Goal: Information Seeking & Learning: Understand process/instructions

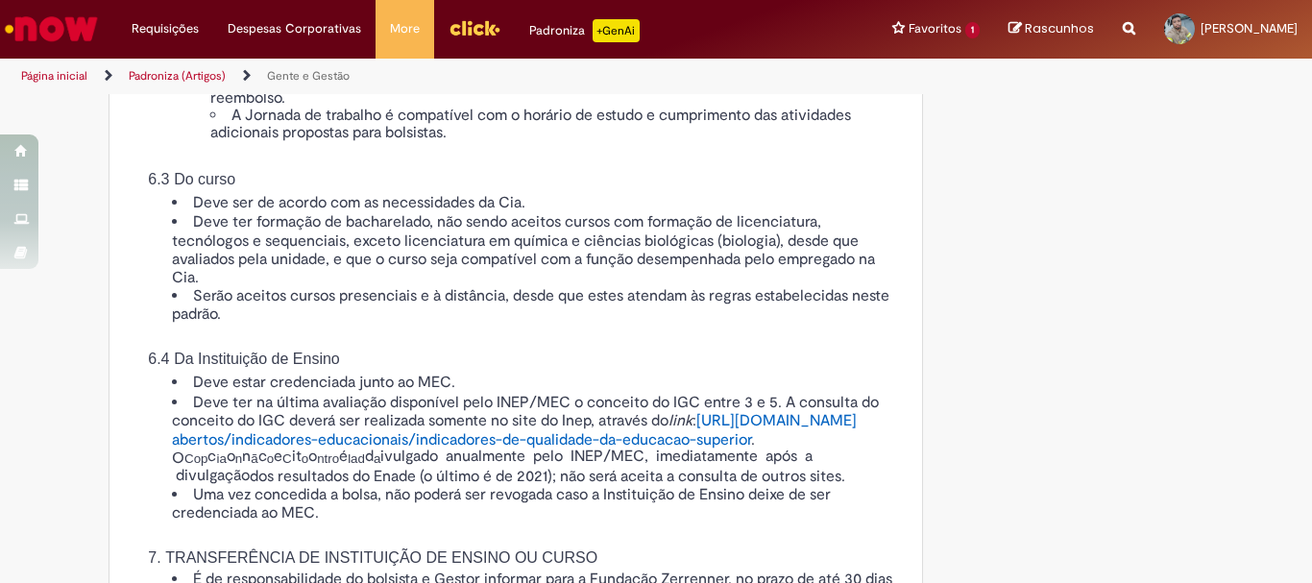
scroll to position [2209, 0]
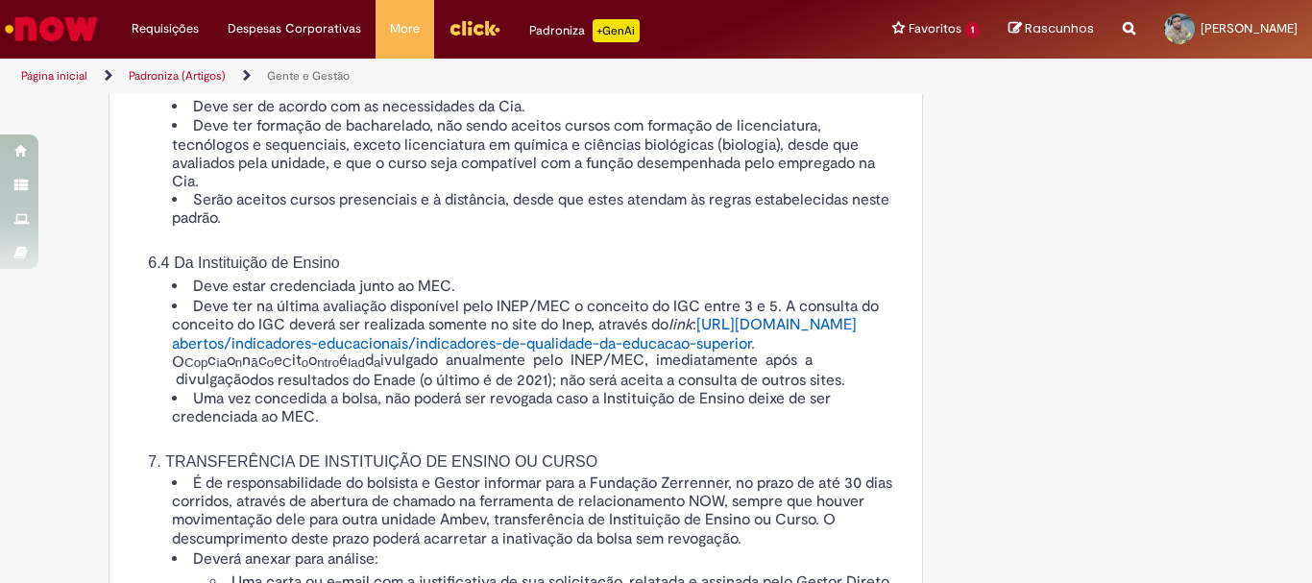
click at [696, 334] on span "https://www.gov.br/inep/pt-br/acesso-a-informacao/dados-" at bounding box center [776, 324] width 160 height 19
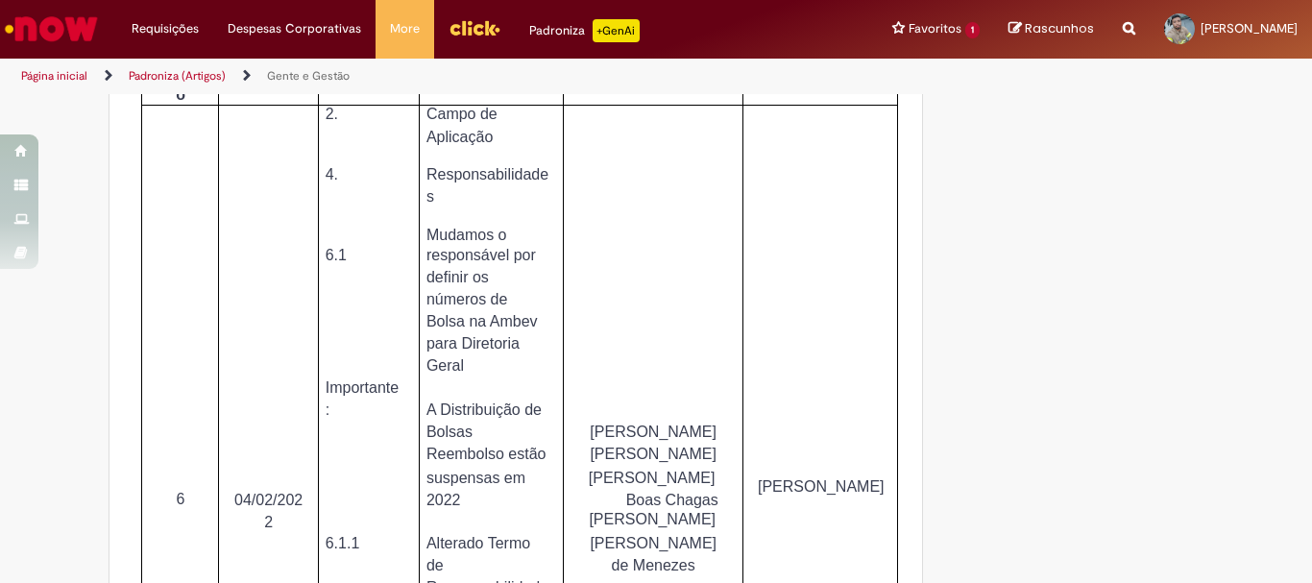
scroll to position [5668, 0]
